Goal: Book appointment/travel/reservation

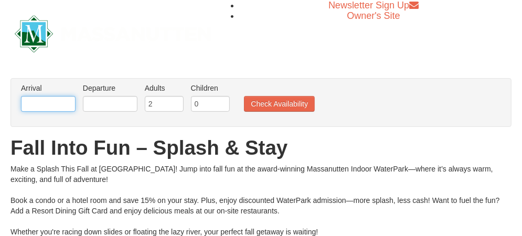
click at [63, 103] on input "text" at bounding box center [48, 104] width 55 height 16
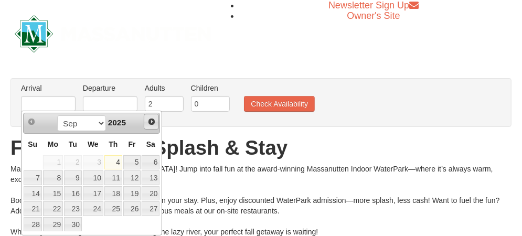
click at [156, 122] on link "Next" at bounding box center [152, 122] width 16 height 16
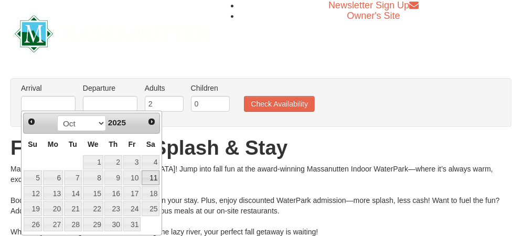
click at [146, 176] on link "11" at bounding box center [151, 177] width 18 height 15
type input "[DATE]"
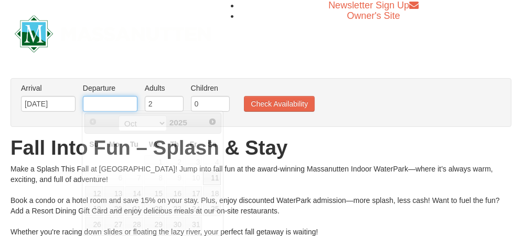
click at [112, 103] on input "text" at bounding box center [110, 104] width 55 height 16
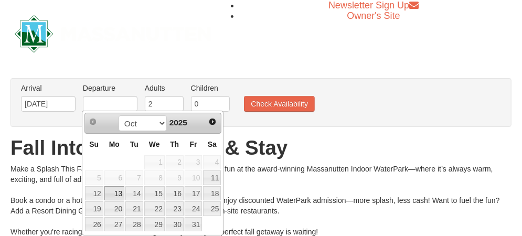
click at [117, 192] on link "13" at bounding box center [114, 193] width 20 height 15
type input "[DATE]"
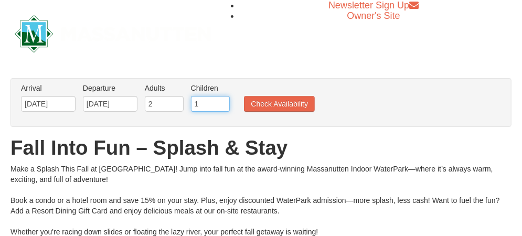
click at [219, 99] on input "1" at bounding box center [210, 104] width 39 height 16
click at [219, 99] on input "2" at bounding box center [210, 104] width 39 height 16
click at [219, 99] on input "3" at bounding box center [210, 104] width 39 height 16
click at [219, 99] on input "4" at bounding box center [210, 104] width 39 height 16
type input "5"
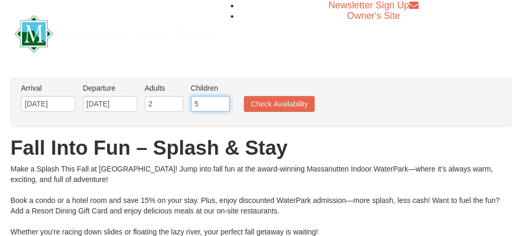
click at [219, 99] on input "5" at bounding box center [210, 104] width 39 height 16
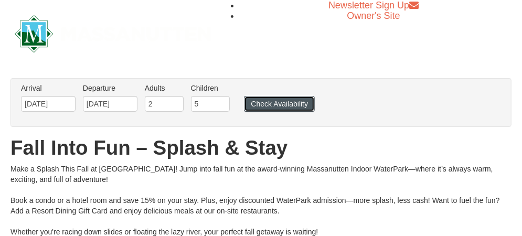
click at [258, 106] on button "Check Availability" at bounding box center [279, 104] width 71 height 16
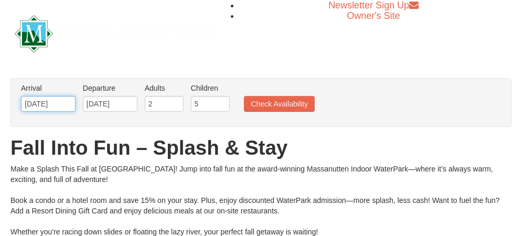
click at [51, 105] on input "[DATE]" at bounding box center [48, 104] width 55 height 16
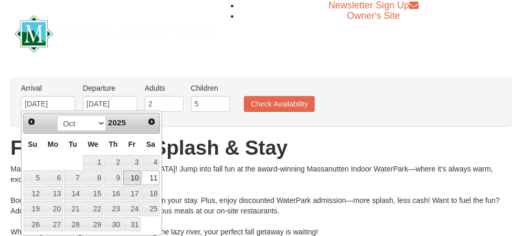
click at [137, 178] on link "10" at bounding box center [132, 177] width 18 height 15
type input "10/10/2025"
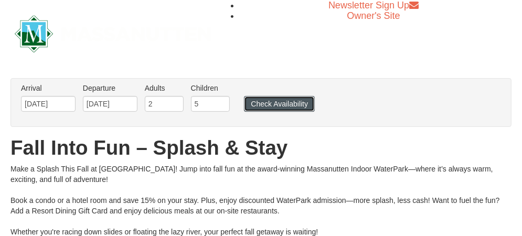
click at [259, 105] on button "Check Availability" at bounding box center [279, 104] width 71 height 16
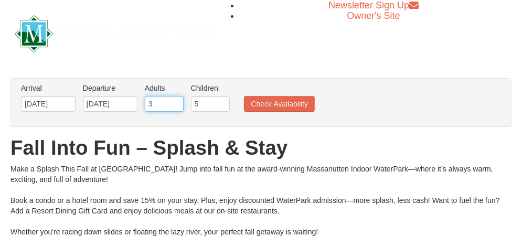
click at [173, 101] on input "3" at bounding box center [164, 104] width 39 height 16
type input "4"
click at [173, 101] on input "4" at bounding box center [164, 104] width 39 height 16
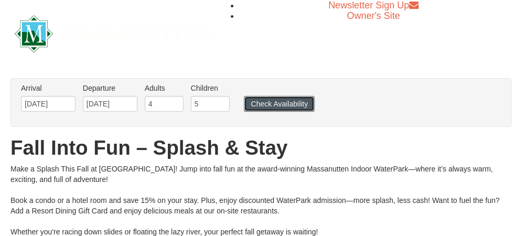
click at [265, 105] on button "Check Availability" at bounding box center [279, 104] width 71 height 16
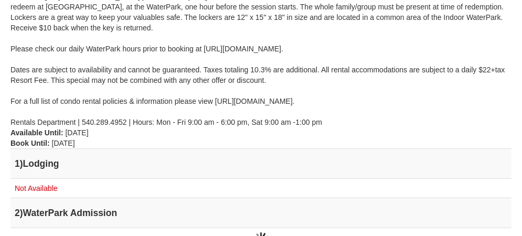
scroll to position [262, 0]
